Goal: Use online tool/utility: Utilize a website feature to perform a specific function

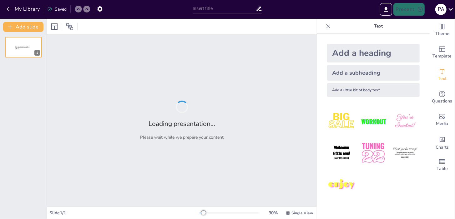
type input "Principios Fundamentales de la Gestión de Adquisiciones: Alineación Estratégica…"
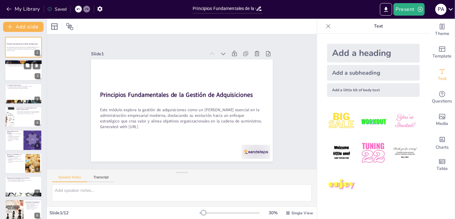
click at [14, 69] on div at bounding box center [24, 70] width 38 height 21
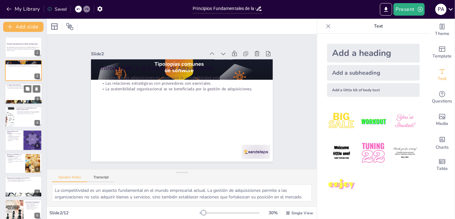
click at [16, 92] on div at bounding box center [24, 93] width 38 height 21
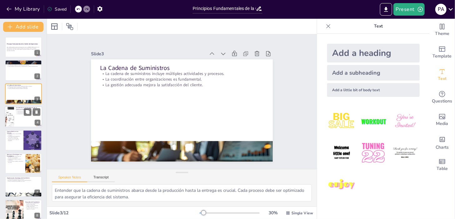
click at [16, 113] on p "Las expectativas de servicio están en aumento." at bounding box center [28, 113] width 24 height 1
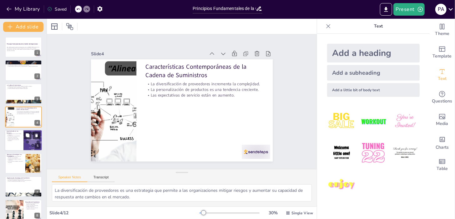
click at [18, 136] on p "La colaboración con proveedores crea ventajas competitivas." at bounding box center [14, 137] width 15 height 2
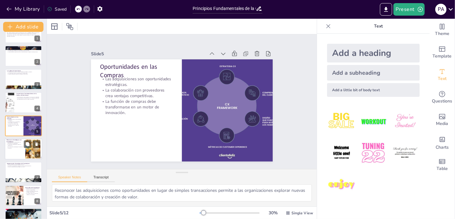
click at [18, 150] on div at bounding box center [24, 149] width 38 height 21
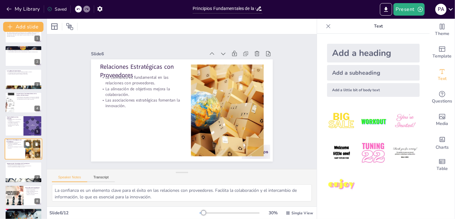
scroll to position [38, 0]
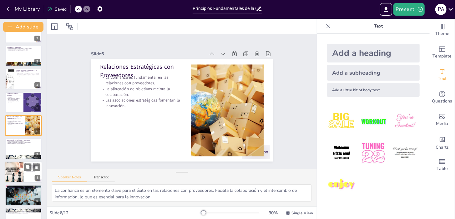
click at [22, 165] on div at bounding box center [14, 172] width 19 height 27
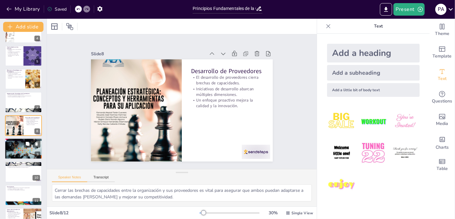
click at [21, 152] on div at bounding box center [23, 148] width 42 height 21
type textarea "La inclusión de indicadores tanto cuantitativos como cualitativos en la evaluac…"
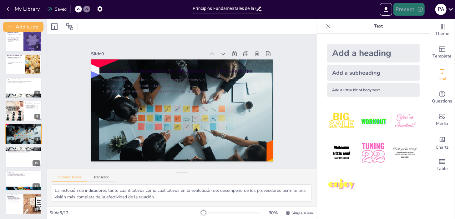
click at [415, 11] on button "Present" at bounding box center [409, 9] width 31 height 13
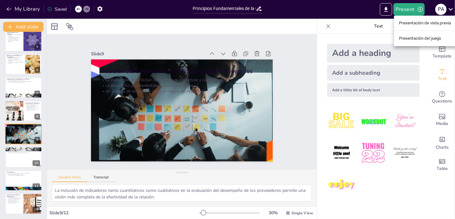
click at [416, 24] on font "Presentación de vista previa" at bounding box center [425, 23] width 52 height 5
